Goal: Transaction & Acquisition: Purchase product/service

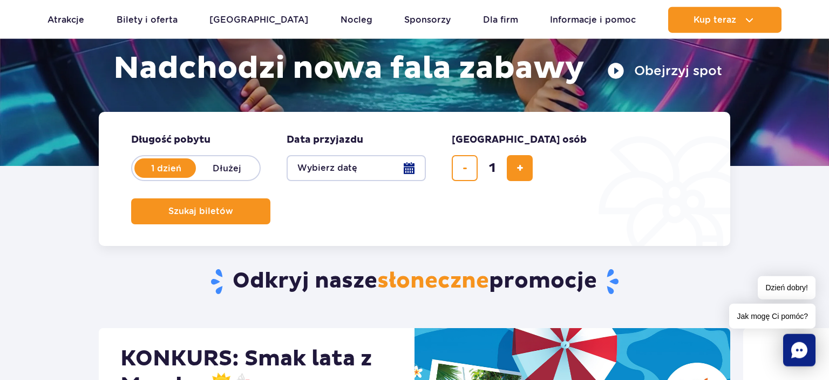
scroll to position [177, 0]
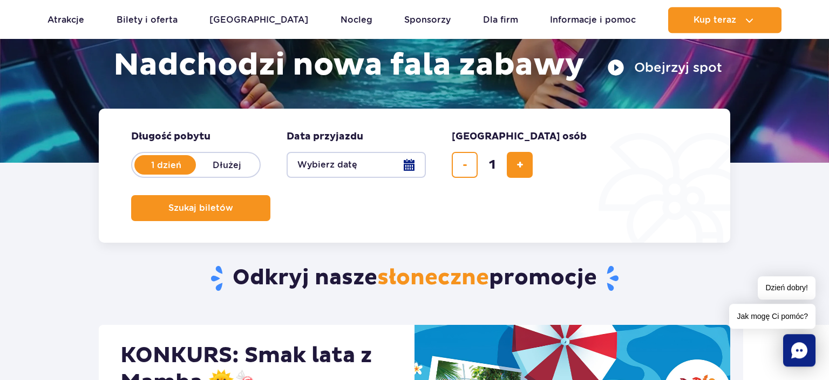
click at [343, 158] on button "Wybierz datę" at bounding box center [356, 165] width 139 height 26
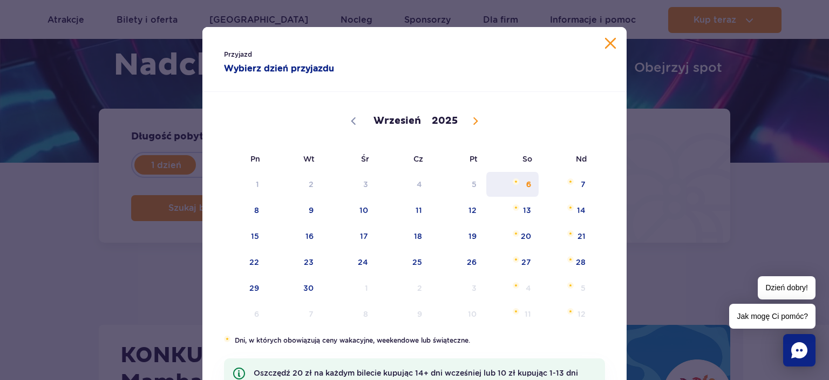
click at [528, 187] on span "6" at bounding box center [512, 184] width 55 height 25
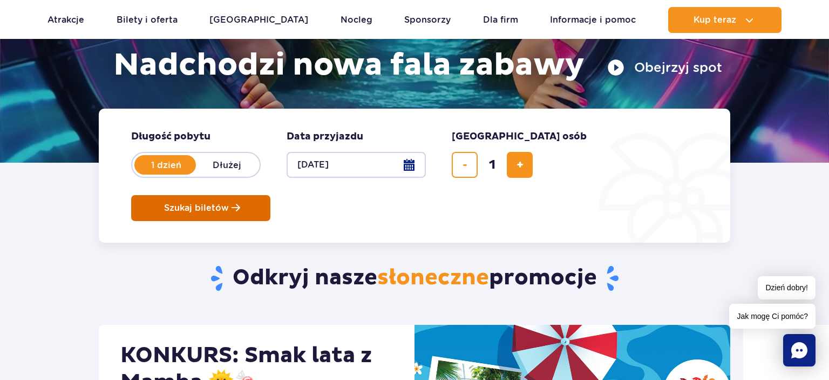
click at [271, 195] on button "Szukaj biletów" at bounding box center [200, 208] width 139 height 26
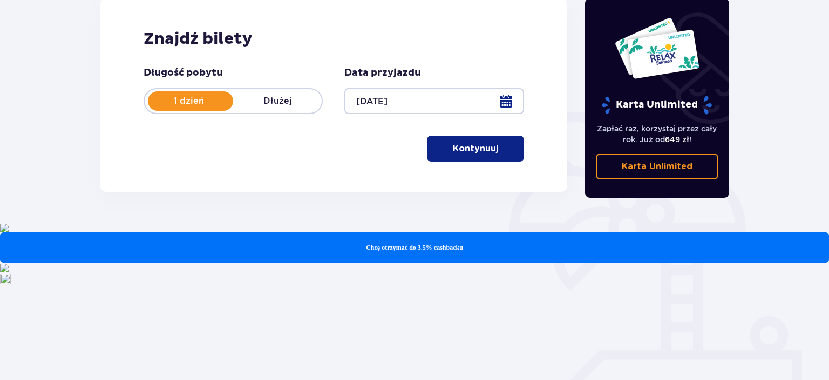
scroll to position [171, 0]
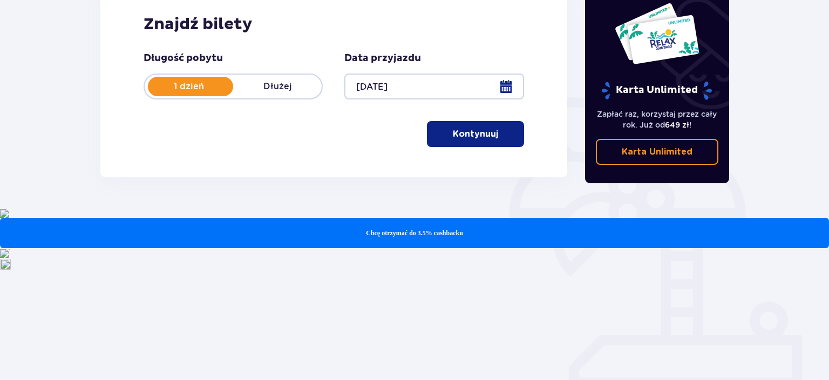
click at [482, 137] on p "Kontynuuj" at bounding box center [475, 134] width 45 height 12
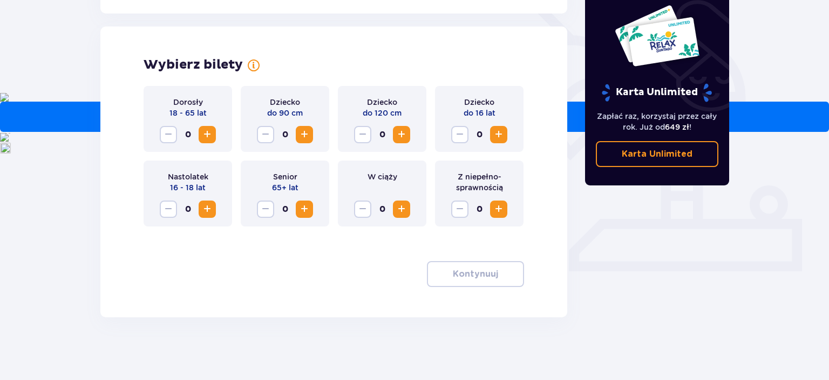
scroll to position [289, 0]
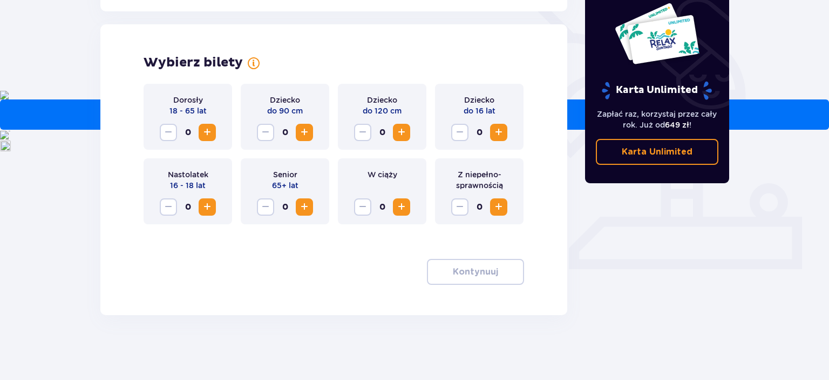
click at [210, 139] on button "Increase" at bounding box center [207, 132] width 17 height 17
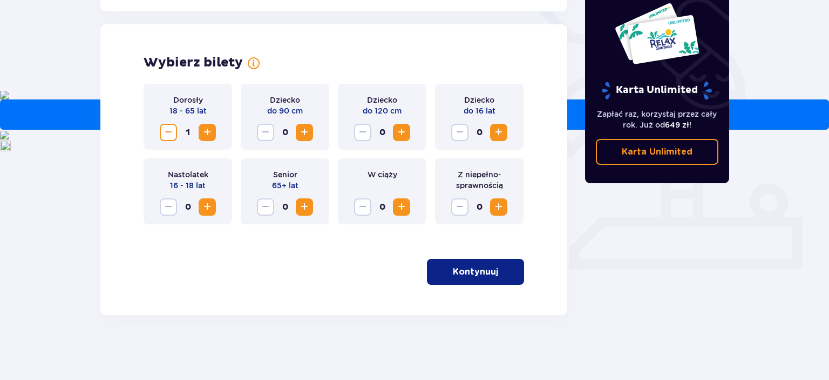
click at [500, 281] on button "Kontynuuj" at bounding box center [475, 272] width 97 height 26
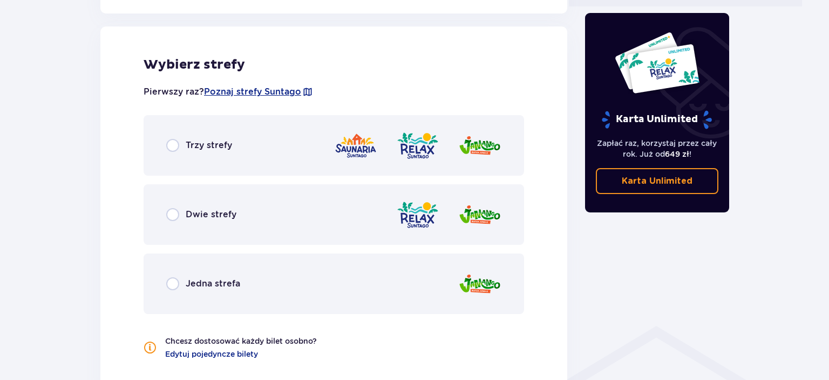
scroll to position [552, 0]
click at [445, 133] on div at bounding box center [417, 145] width 167 height 31
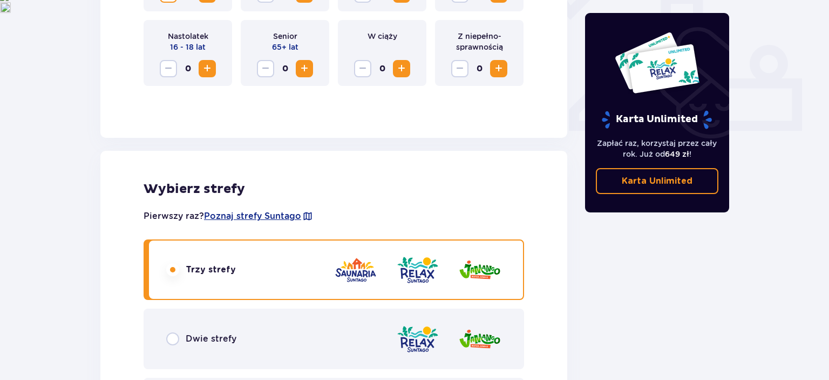
scroll to position [0, 0]
